Goal: Transaction & Acquisition: Download file/media

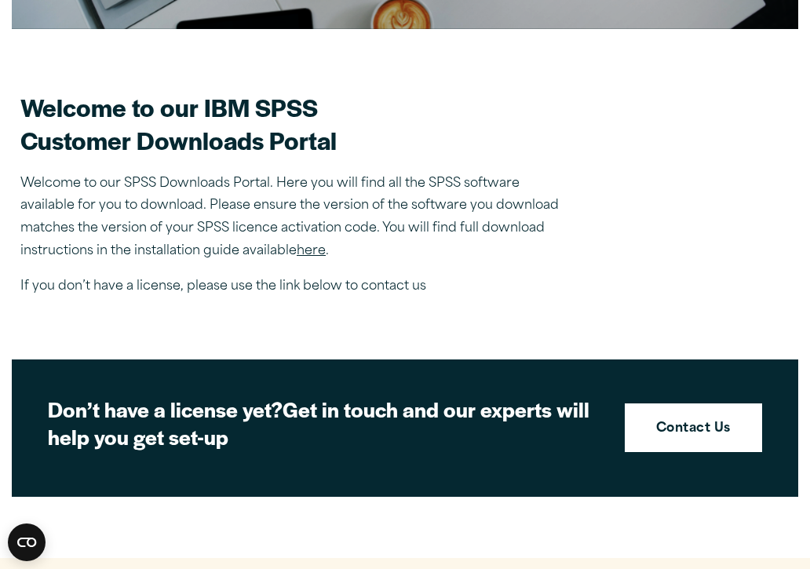
scroll to position [458, 0]
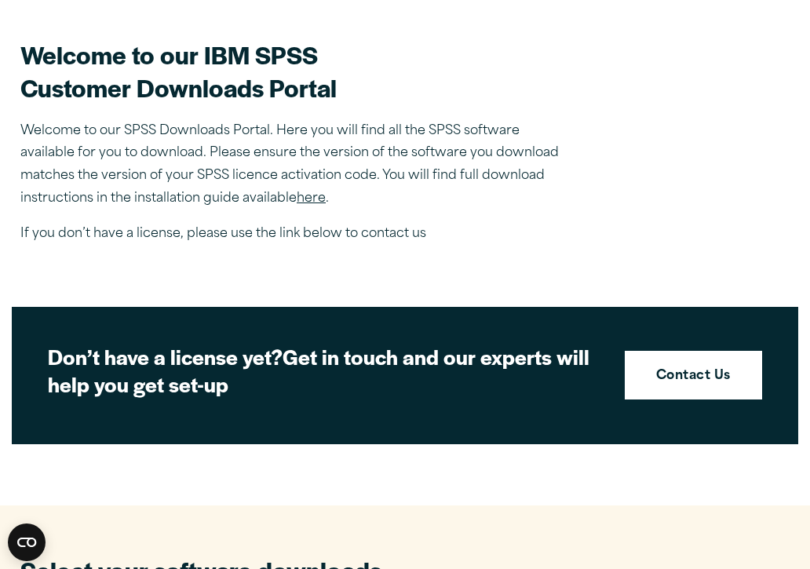
click at [313, 195] on link "here" at bounding box center [311, 198] width 29 height 13
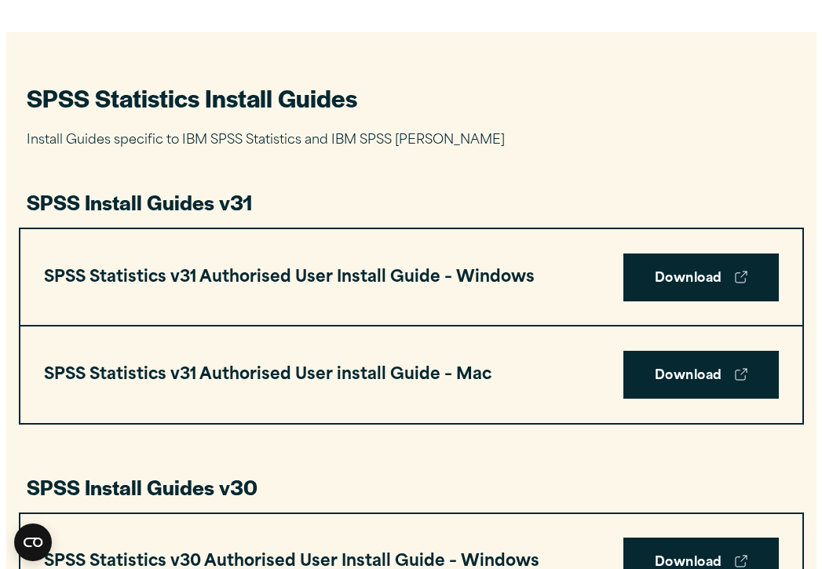
scroll to position [747, 0]
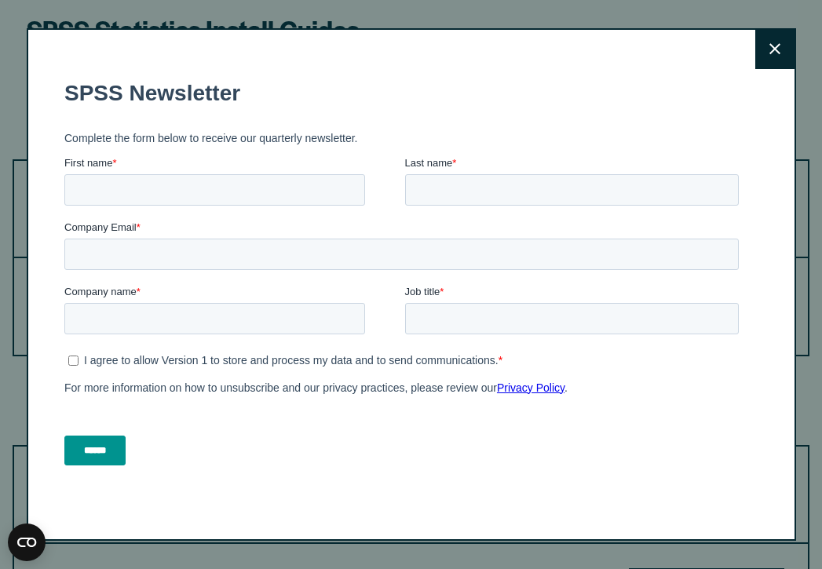
drag, startPoint x: 815, startPoint y: 43, endPoint x: 804, endPoint y: 84, distance: 42.3
click at [777, 51] on button "Close" at bounding box center [774, 49] width 39 height 39
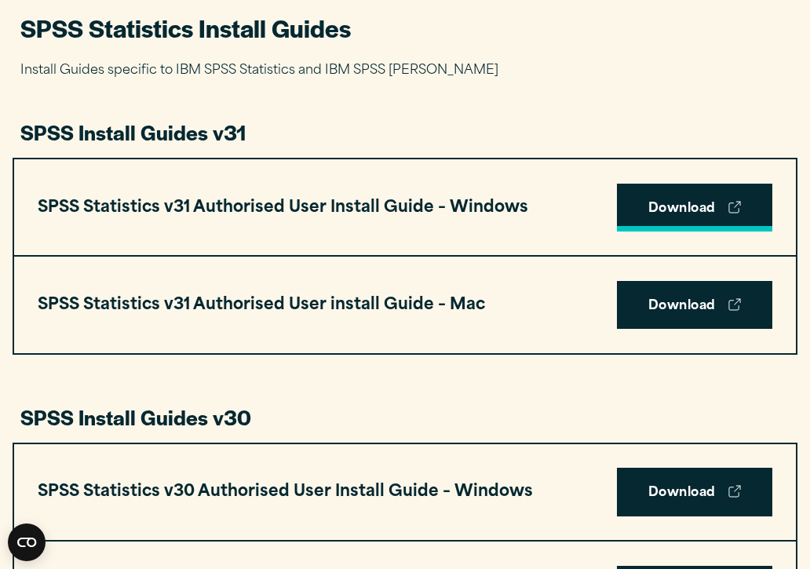
click at [649, 201] on link "Download" at bounding box center [694, 208] width 155 height 49
